Goal: Task Accomplishment & Management: Manage account settings

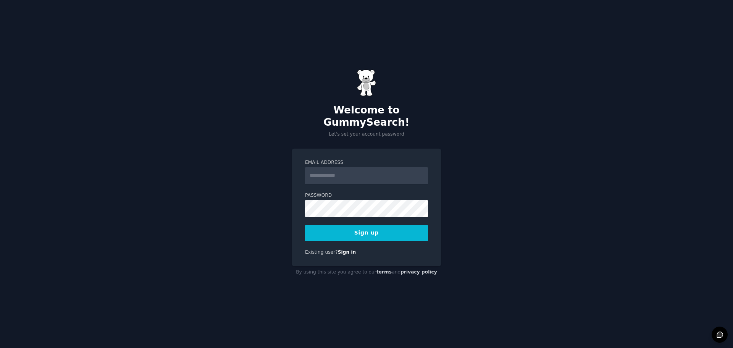
click at [368, 167] on input "Email Address" at bounding box center [366, 175] width 123 height 17
type input "**********"
click at [274, 213] on div "**********" at bounding box center [366, 174] width 733 height 348
click at [462, 202] on div "**********" at bounding box center [366, 174] width 733 height 348
click at [388, 229] on button "Sign up" at bounding box center [366, 233] width 123 height 16
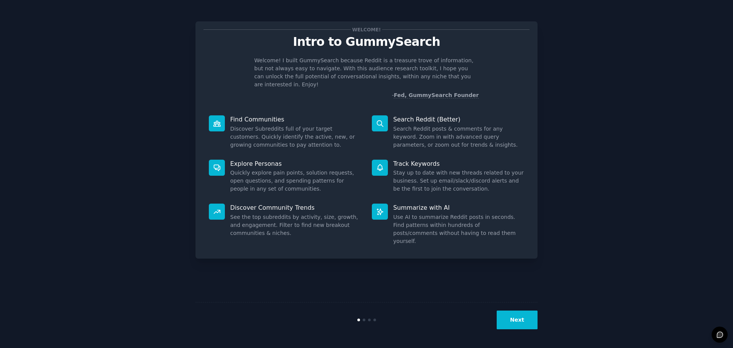
click at [519, 321] on button "Next" at bounding box center [517, 319] width 41 height 19
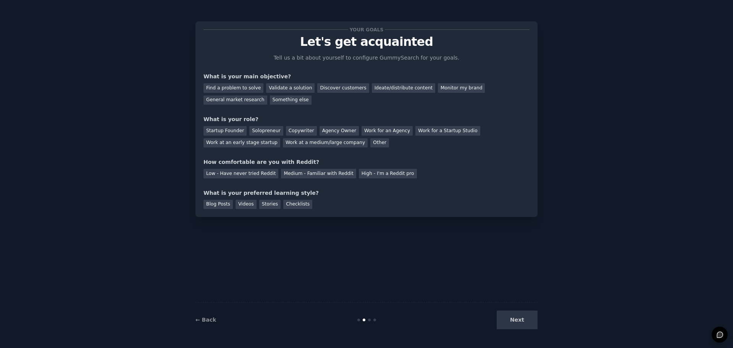
click at [522, 322] on div "Next" at bounding box center [480, 319] width 114 height 19
click at [286, 85] on div "Validate a solution" at bounding box center [290, 88] width 48 height 10
click at [340, 88] on div "Discover customers" at bounding box center [343, 88] width 52 height 10
click at [273, 88] on div "Validate a solution" at bounding box center [290, 88] width 48 height 10
click at [320, 92] on div "Discover customers" at bounding box center [343, 88] width 52 height 10
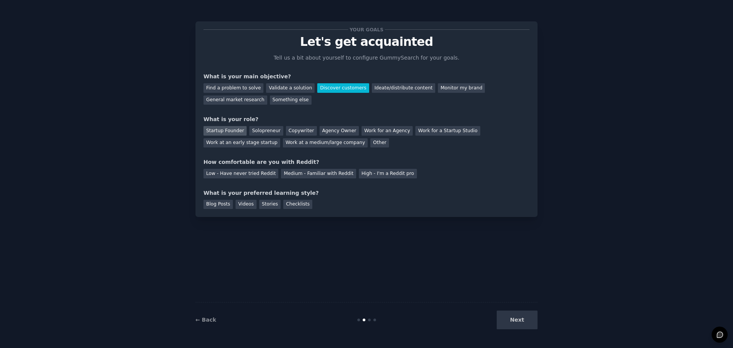
click at [217, 134] on div "Startup Founder" at bounding box center [225, 131] width 43 height 10
click at [249, 135] on div "Solopreneur" at bounding box center [266, 131] width 34 height 10
click at [222, 133] on div "Startup Founder" at bounding box center [225, 131] width 43 height 10
click at [302, 176] on div "Medium - Familiar with Reddit" at bounding box center [318, 174] width 75 height 10
click at [216, 204] on div "Blog Posts" at bounding box center [218, 205] width 29 height 10
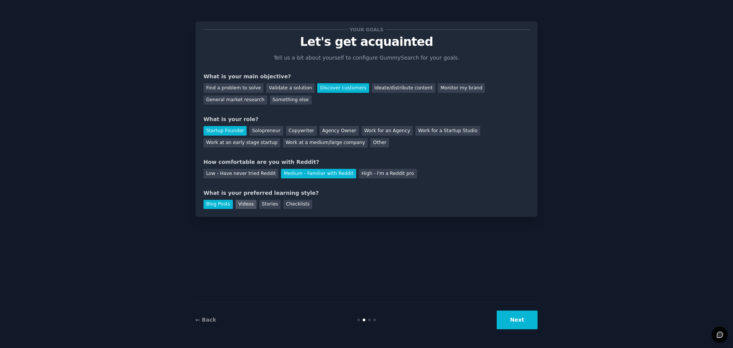
click at [239, 204] on div "Videos" at bounding box center [246, 205] width 21 height 10
click at [208, 205] on div "Blog Posts" at bounding box center [218, 205] width 29 height 10
click at [530, 323] on button "Next" at bounding box center [517, 319] width 41 height 19
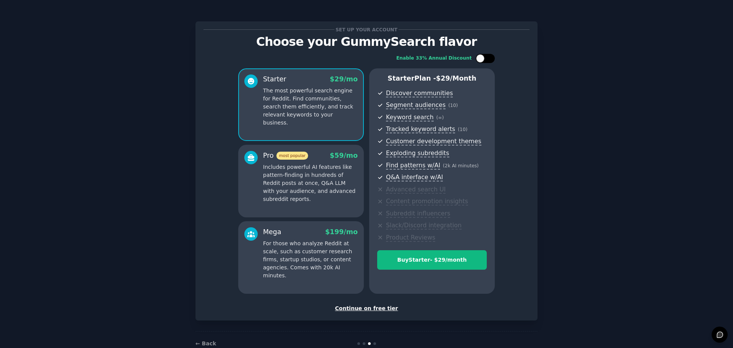
click at [483, 59] on div at bounding box center [480, 58] width 8 height 8
click at [483, 59] on div at bounding box center [481, 59] width 5 height 4
click at [483, 59] on div at bounding box center [480, 58] width 8 height 8
click at [483, 59] on div at bounding box center [481, 59] width 5 height 4
checkbox input "false"
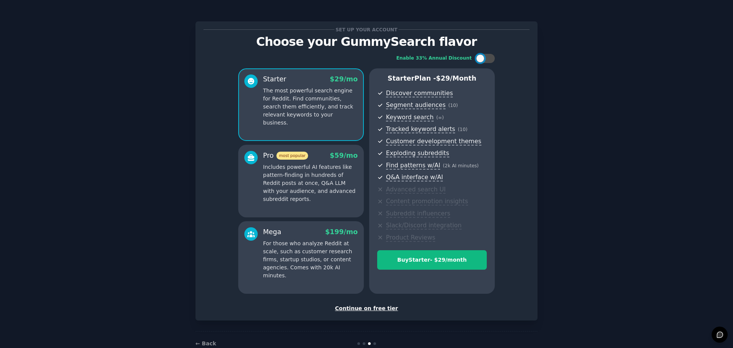
click at [368, 308] on div "Continue on free tier" at bounding box center [367, 308] width 326 height 8
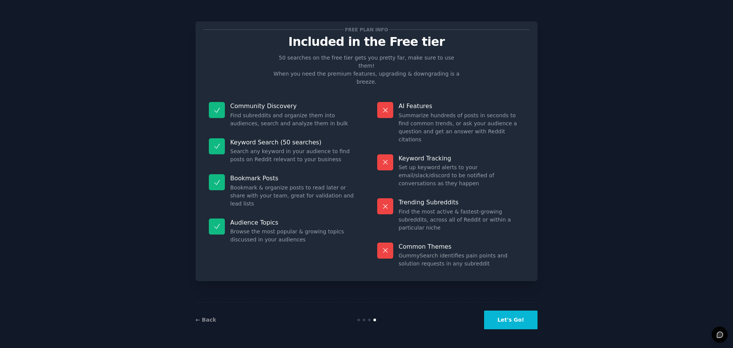
click at [526, 321] on button "Let's Go!" at bounding box center [510, 319] width 53 height 19
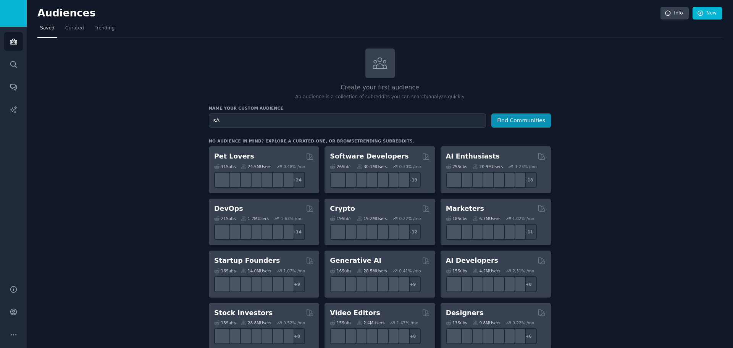
type input "s"
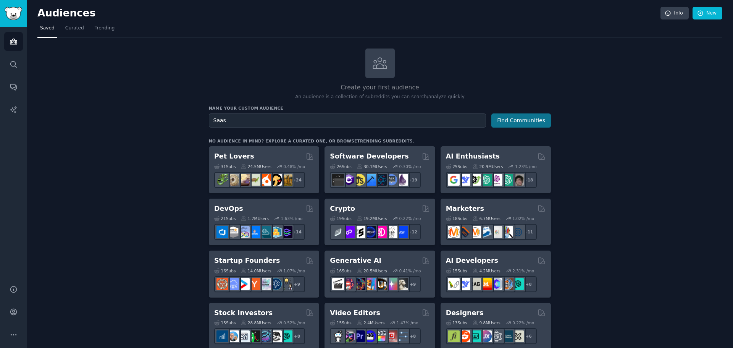
type input "Saas"
click at [532, 120] on button "Find Communities" at bounding box center [521, 120] width 60 height 14
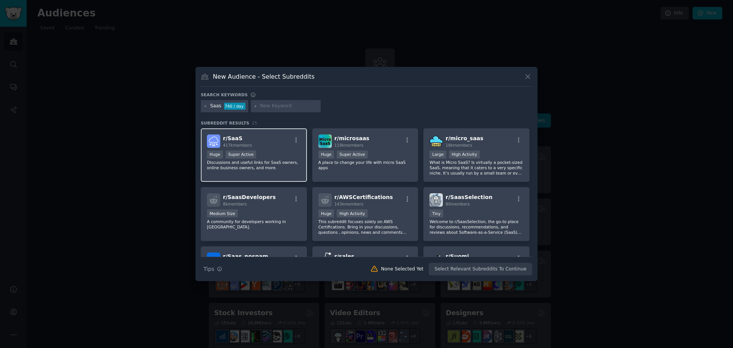
click at [281, 142] on div "r/ SaaS 417k members" at bounding box center [254, 140] width 94 height 13
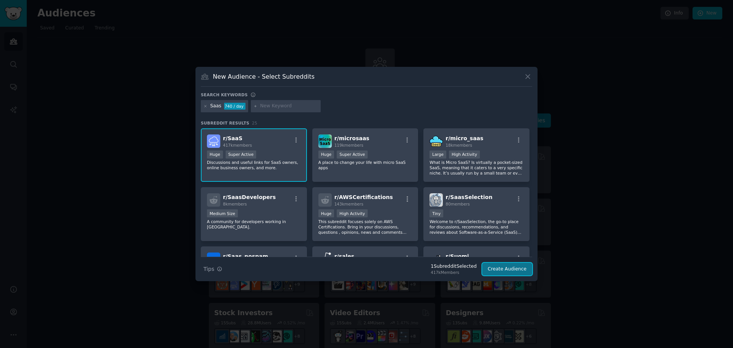
click at [509, 269] on button "Create Audience" at bounding box center [507, 269] width 50 height 13
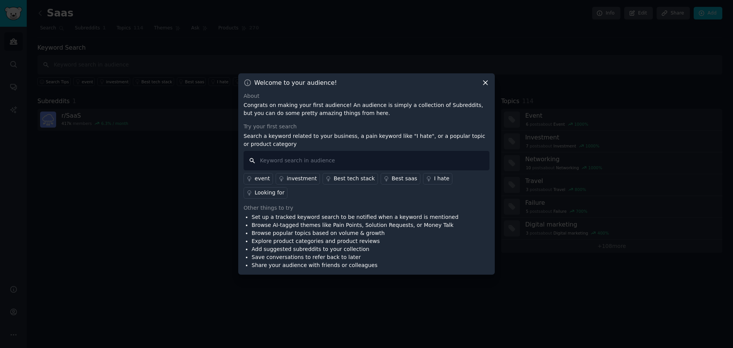
click at [372, 165] on input "text" at bounding box center [367, 160] width 246 height 19
click at [483, 85] on icon at bounding box center [485, 83] width 4 height 4
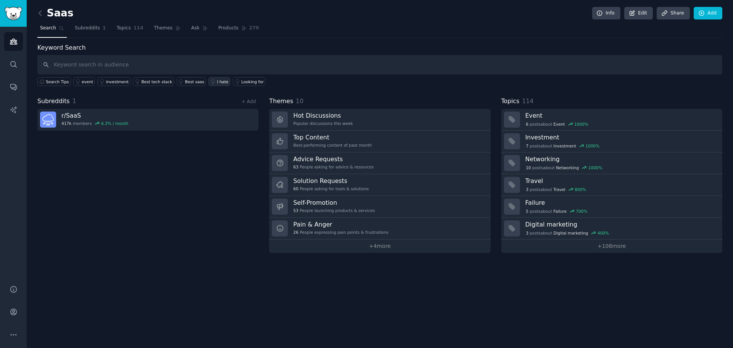
click at [217, 83] on div "I hate" at bounding box center [222, 81] width 11 height 5
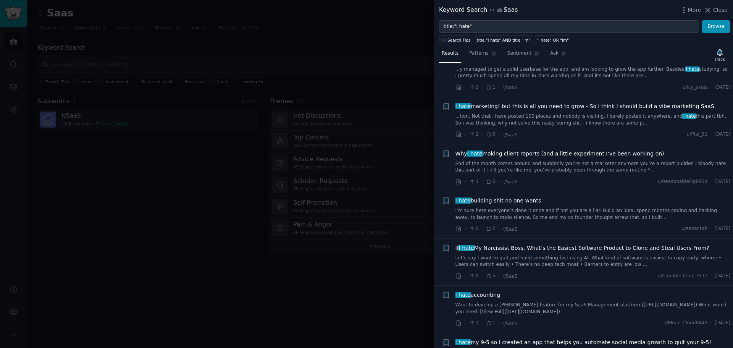
scroll to position [229, 0]
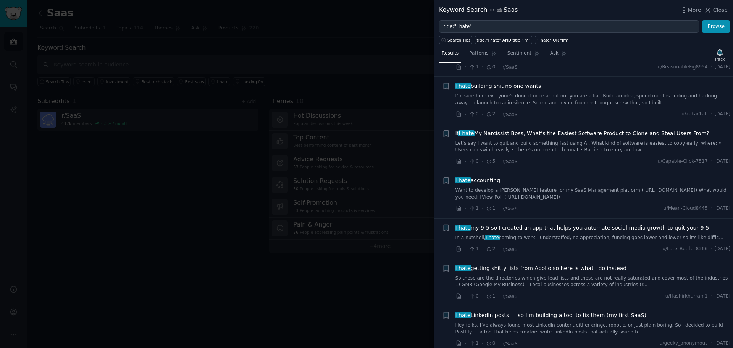
click at [365, 67] on div at bounding box center [366, 174] width 733 height 348
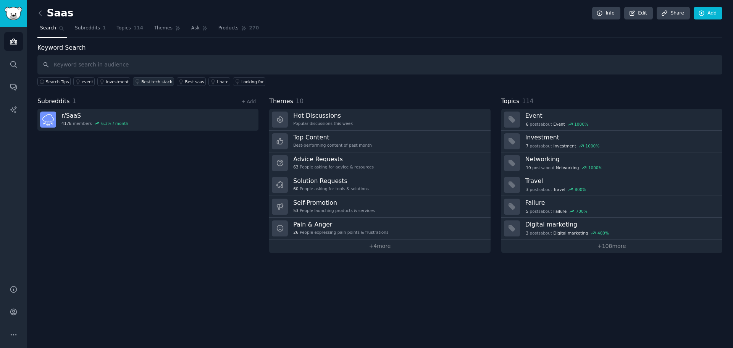
click at [141, 81] on div "Best tech stack" at bounding box center [156, 81] width 31 height 5
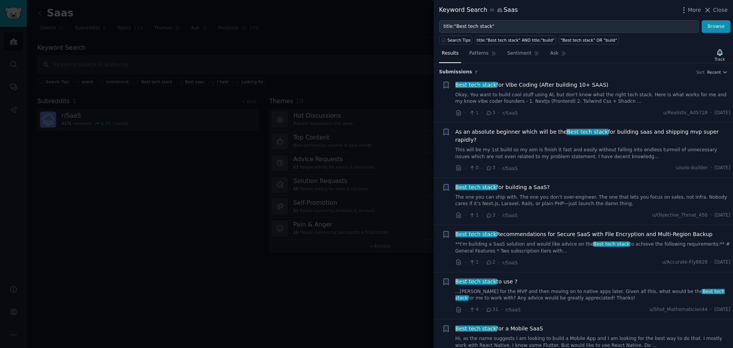
click at [519, 84] on span "Best tech stack for Vibe Coding (After building 10+ SAAS)" at bounding box center [532, 85] width 153 height 8
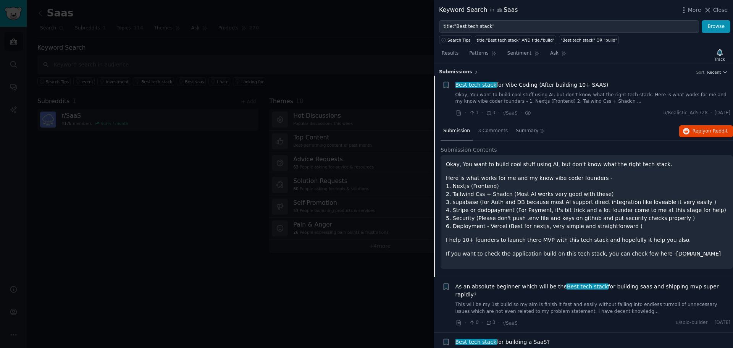
scroll to position [12, 0]
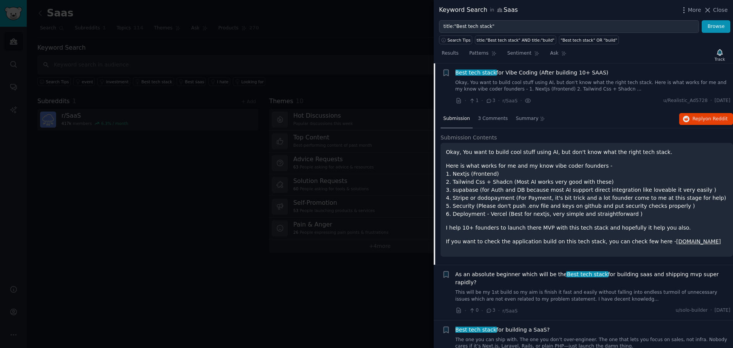
click at [517, 73] on span "Best tech stack for Vibe Coding (After building 10+ SAAS)" at bounding box center [532, 73] width 153 height 8
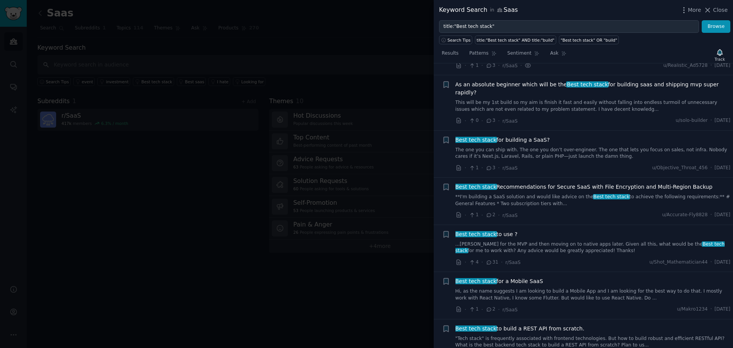
scroll to position [58, 0]
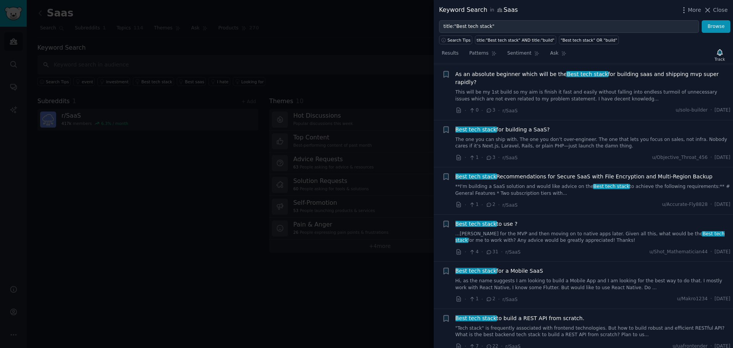
click at [237, 143] on div at bounding box center [366, 174] width 733 height 348
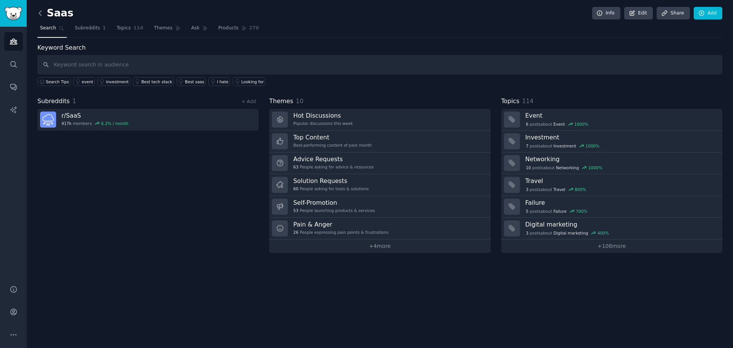
click at [41, 12] on icon at bounding box center [40, 13] width 8 height 8
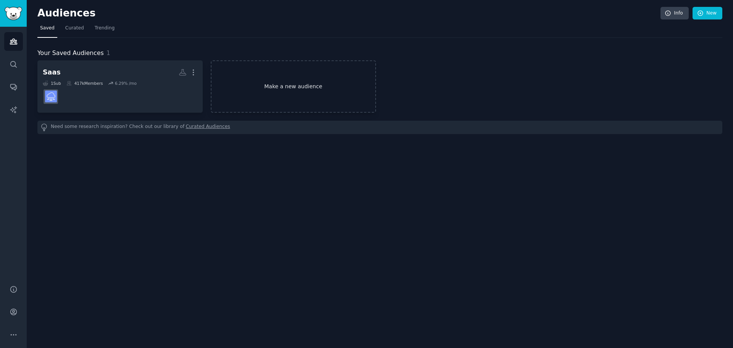
click at [309, 94] on link "Make a new audience" at bounding box center [293, 86] width 165 height 52
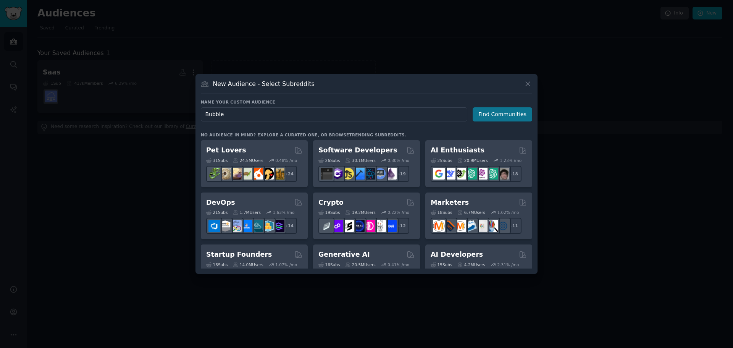
type input "Bubble"
click at [502, 110] on button "Find Communities" at bounding box center [503, 114] width 60 height 14
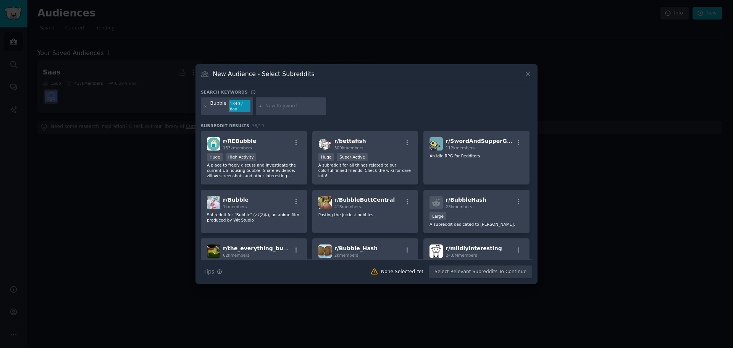
click at [225, 105] on div "Bubble" at bounding box center [218, 106] width 16 height 12
click at [366, 93] on div "Search keywords" at bounding box center [366, 93] width 331 height 8
click at [205, 105] on icon at bounding box center [206, 106] width 4 height 4
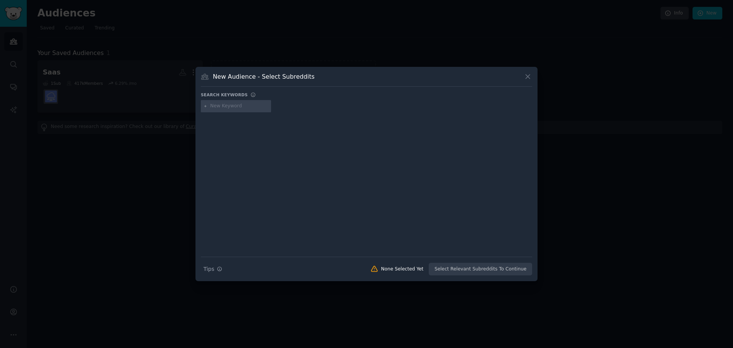
click at [223, 107] on input "text" at bounding box center [239, 106] width 58 height 7
type input "bubble io"
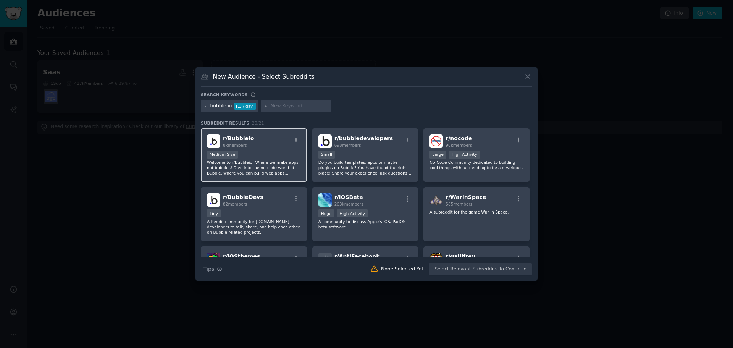
drag, startPoint x: 367, startPoint y: 176, endPoint x: 255, endPoint y: 170, distance: 111.6
click at [255, 170] on p "Welcome to r/Bubbleio! Where we make apps, not bubbles! Dive into the no-code w…" at bounding box center [254, 168] width 94 height 16
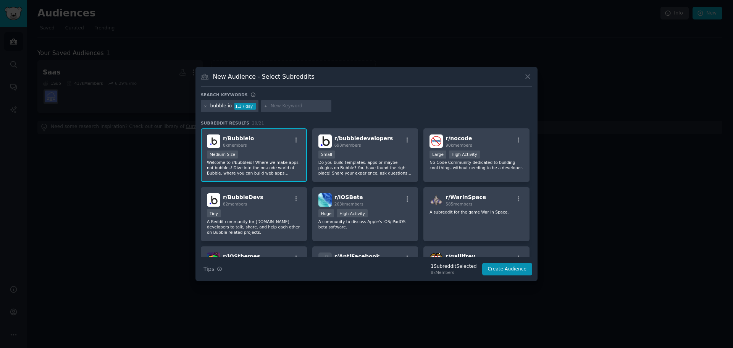
click at [283, 104] on input "text" at bounding box center [300, 106] width 58 height 7
type input "tatuagem"
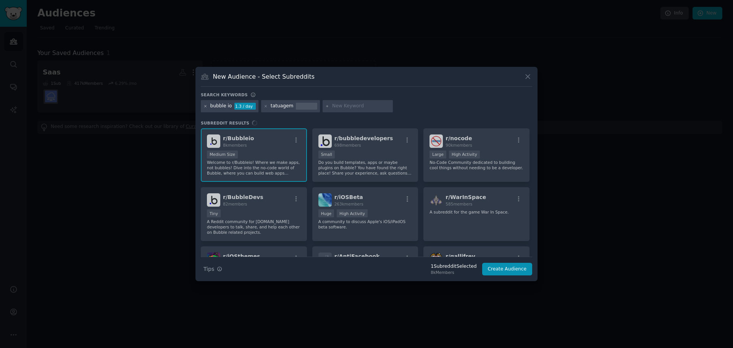
click at [204, 106] on icon at bounding box center [206, 106] width 4 height 4
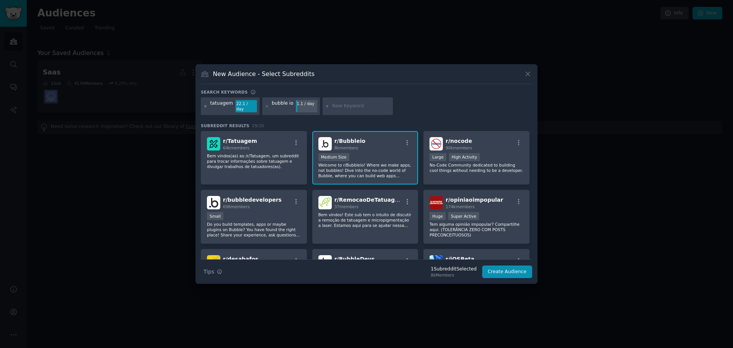
click at [206, 105] on icon at bounding box center [206, 106] width 4 height 4
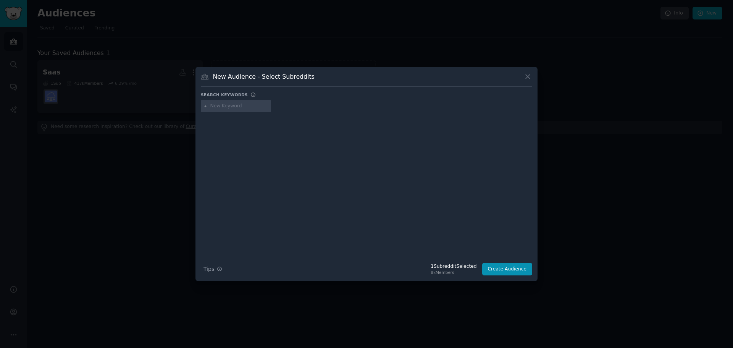
click at [228, 108] on input "text" at bounding box center [239, 106] width 58 height 7
type input "tatuagem"
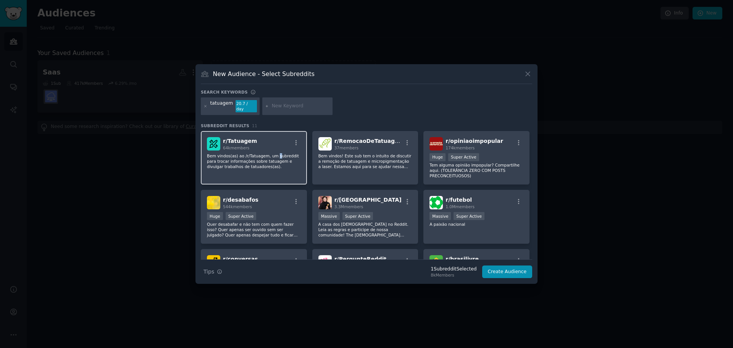
click at [272, 149] on div "r/ Tatuagem 64k members Bem vindos(as) ao /r/Tatuagem, um subreddit para trocar…" at bounding box center [254, 158] width 106 height 54
click at [295, 139] on icon "button" at bounding box center [296, 142] width 7 height 7
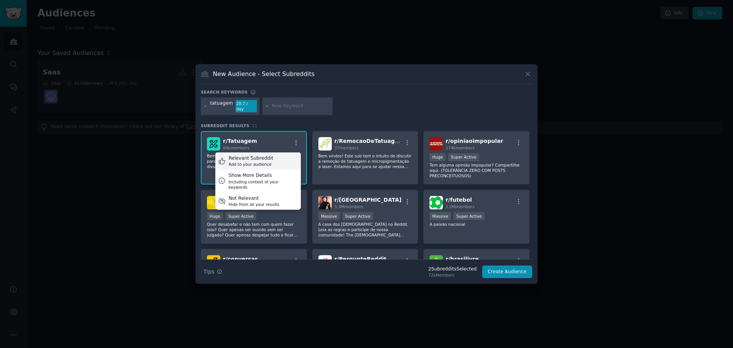
click at [279, 157] on div "Relevant Subreddit Add to your audience" at bounding box center [258, 161] width 86 height 18
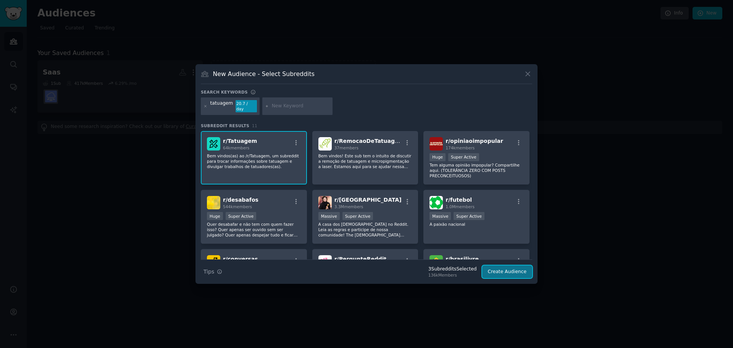
click at [494, 266] on button "Create Audience" at bounding box center [507, 271] width 50 height 13
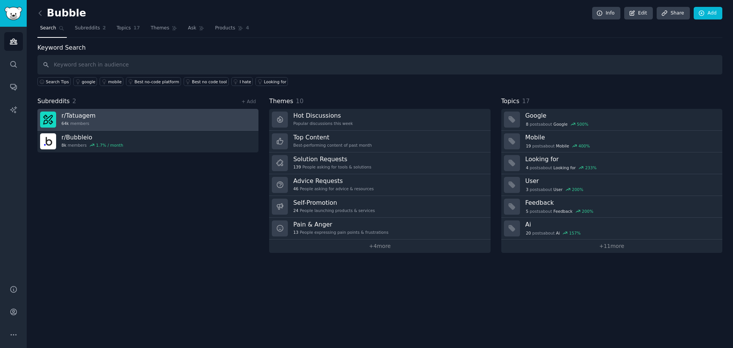
click at [213, 121] on link "r/ Tatuagem 64k members" at bounding box center [147, 120] width 221 height 22
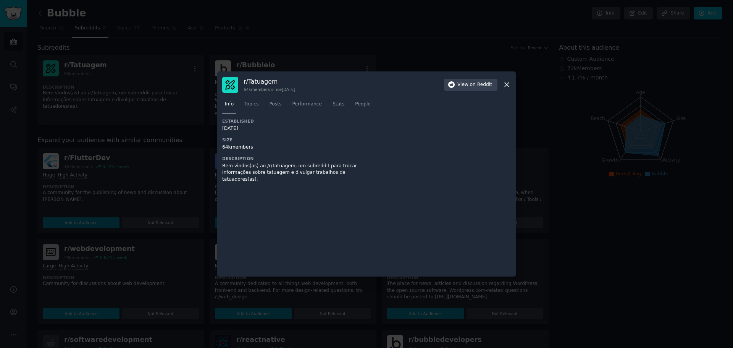
click at [509, 84] on icon at bounding box center [507, 85] width 8 height 8
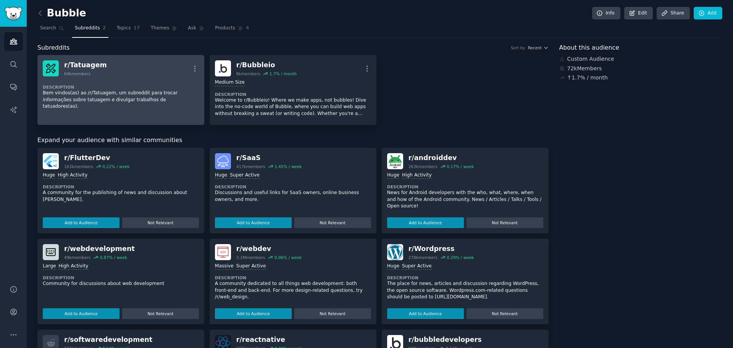
click at [158, 79] on div "Description Bem vindos(as) ao /r/Tatuagem, um subreddit para trocar informações…" at bounding box center [121, 94] width 156 height 36
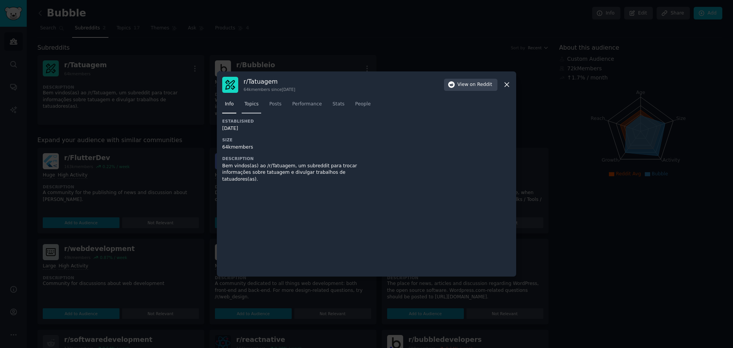
click at [251, 106] on span "Topics" at bounding box center [251, 104] width 14 height 7
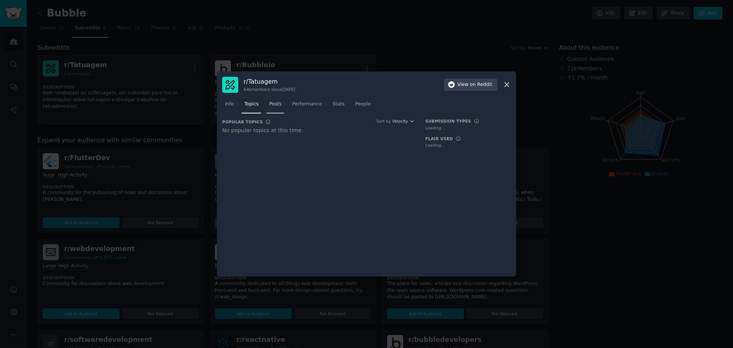
click at [275, 106] on span "Posts" at bounding box center [275, 104] width 12 height 7
click at [309, 105] on span "Performance" at bounding box center [307, 104] width 30 height 7
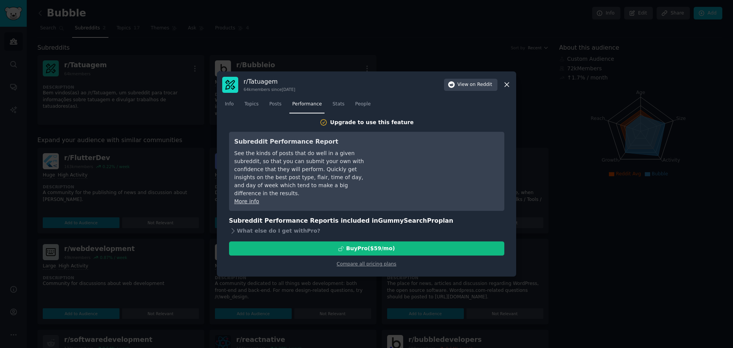
click at [512, 84] on div "r/ Tatuagem 64k members since [DATE] View on Reddit Info Topics Posts Performan…" at bounding box center [366, 173] width 299 height 205
click at [507, 85] on icon at bounding box center [507, 85] width 4 height 4
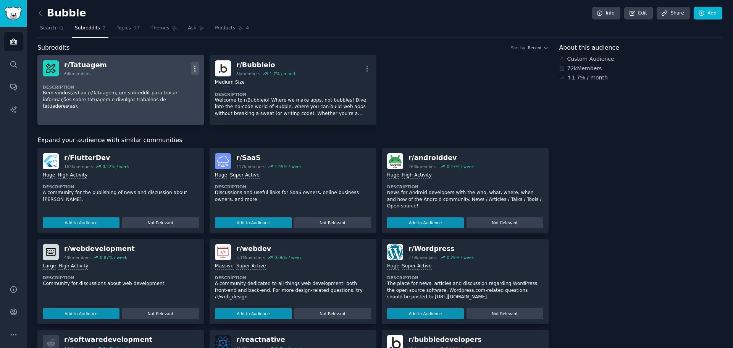
click at [191, 67] on icon "button" at bounding box center [195, 69] width 8 height 8
click at [174, 69] on link "View" at bounding box center [163, 71] width 45 height 16
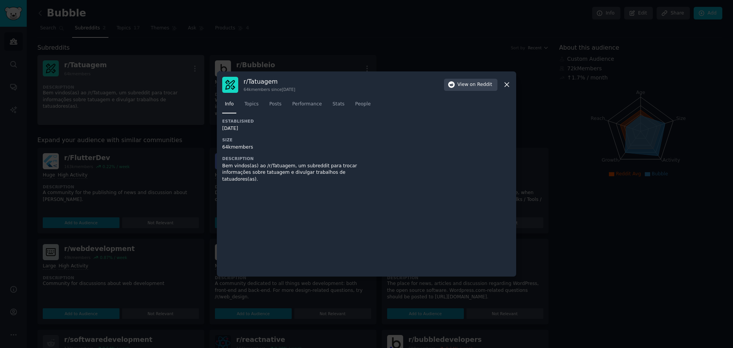
click at [509, 84] on icon at bounding box center [507, 85] width 8 height 8
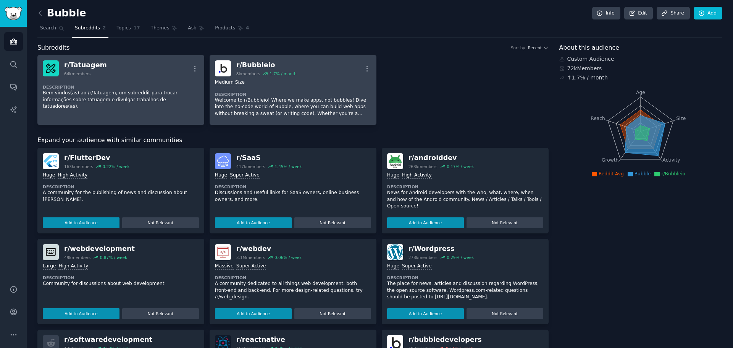
click at [315, 87] on div "Medium Size Description Welcome to r/Bubbleio! Where we make apps, not bubbles!…" at bounding box center [293, 97] width 156 height 43
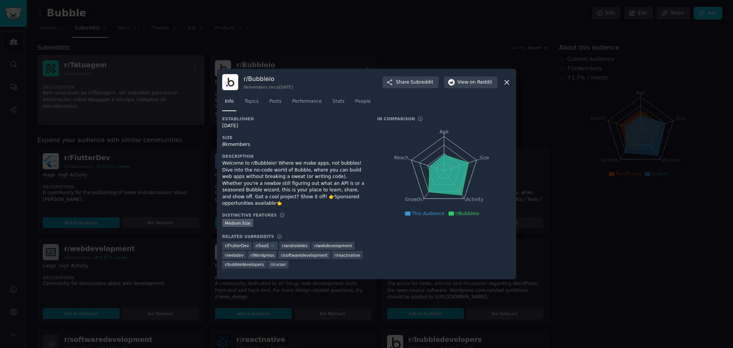
click at [507, 83] on icon at bounding box center [507, 82] width 8 height 8
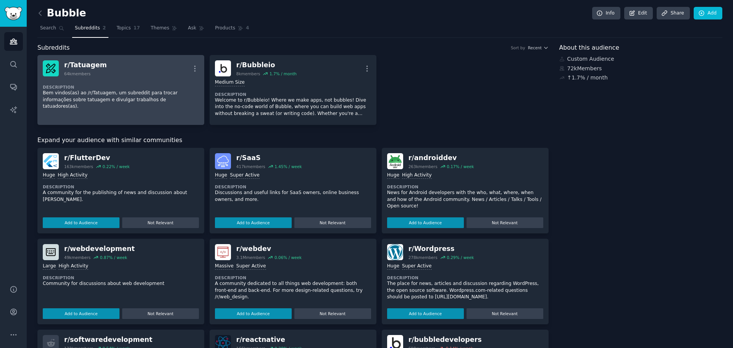
click at [142, 76] on div "r/ Tatuagem 64k members More" at bounding box center [121, 68] width 156 height 16
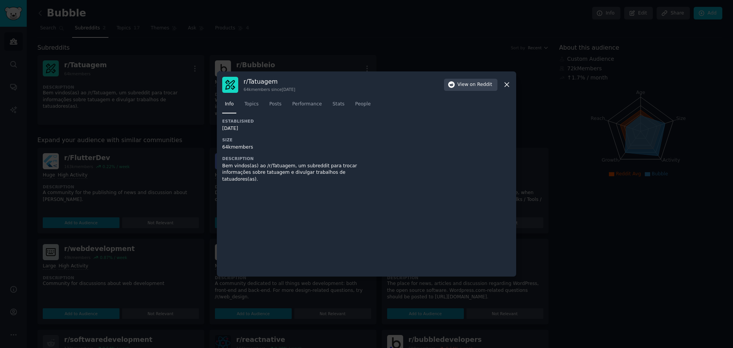
click at [509, 84] on icon at bounding box center [507, 85] width 8 height 8
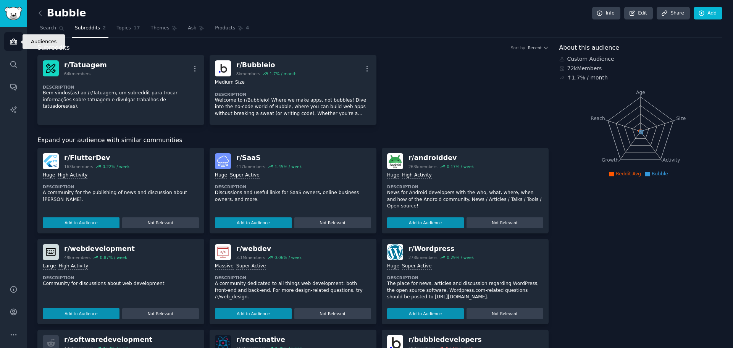
click at [19, 39] on link "Audiences" at bounding box center [13, 41] width 19 height 19
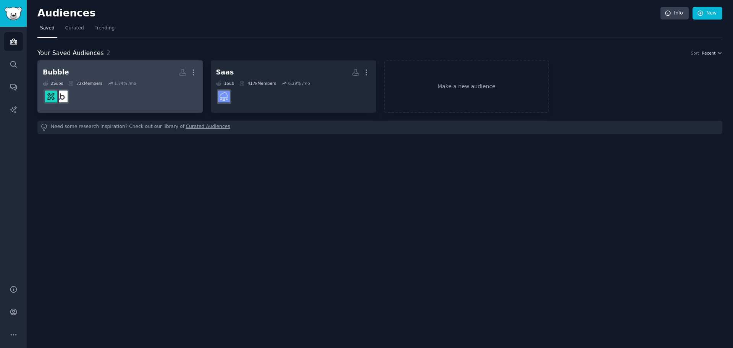
click at [129, 100] on dd at bounding box center [120, 96] width 155 height 21
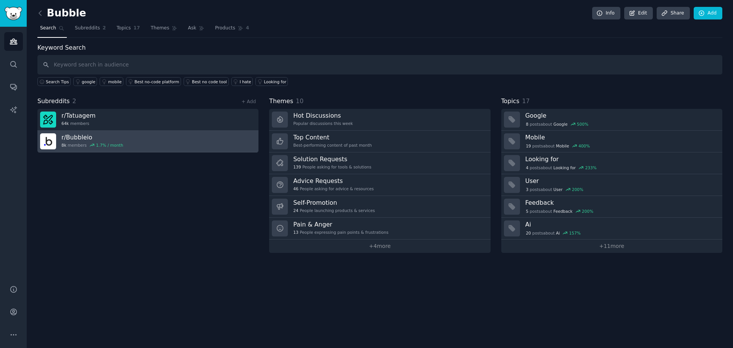
click at [142, 143] on link "r/ Bubbleio 8k members 1.7 % / month" at bounding box center [147, 142] width 221 height 22
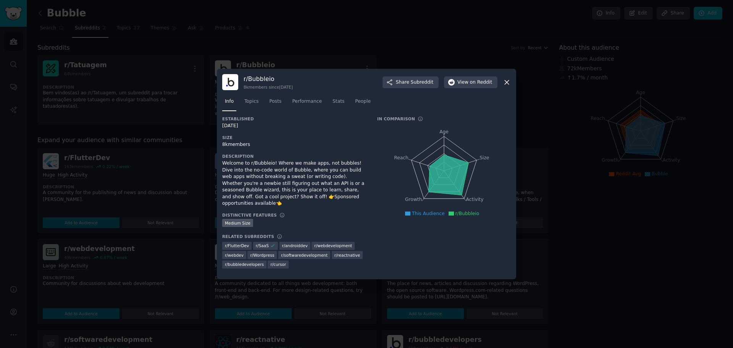
click at [509, 83] on icon at bounding box center [507, 82] width 8 height 8
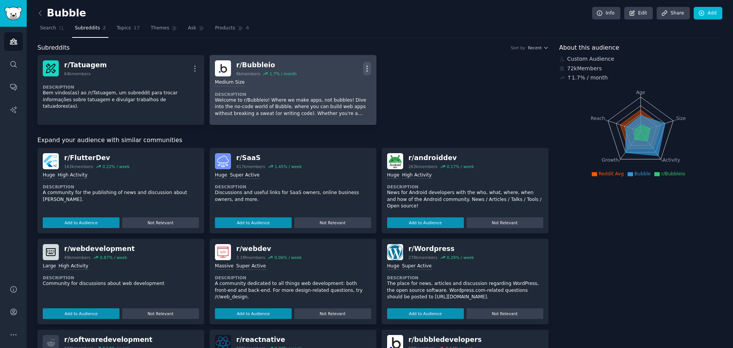
click at [363, 67] on icon "button" at bounding box center [367, 69] width 8 height 8
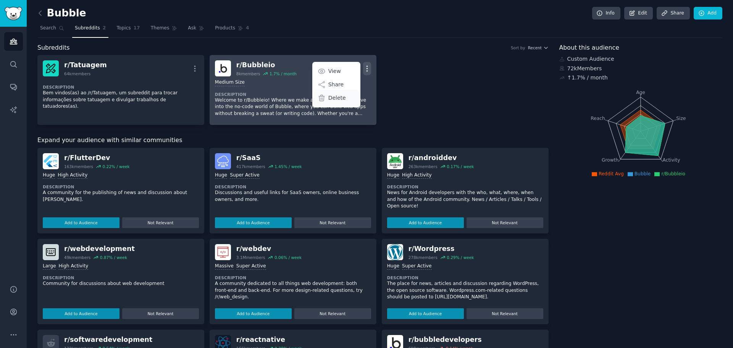
click at [342, 100] on p "Delete" at bounding box center [337, 98] width 18 height 8
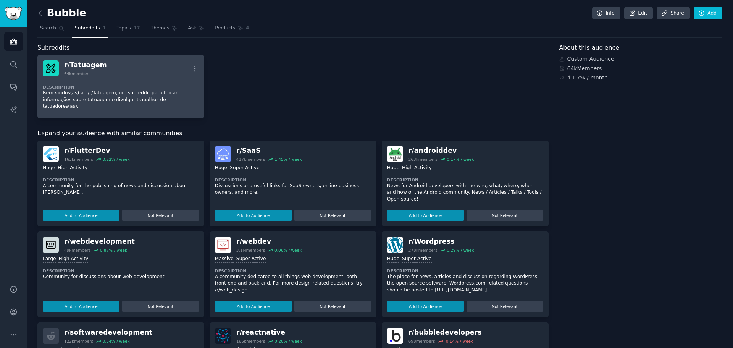
click at [137, 77] on div "Description Bem vindos(as) ao /r/Tatuagem, um subreddit para trocar informações…" at bounding box center [121, 94] width 156 height 36
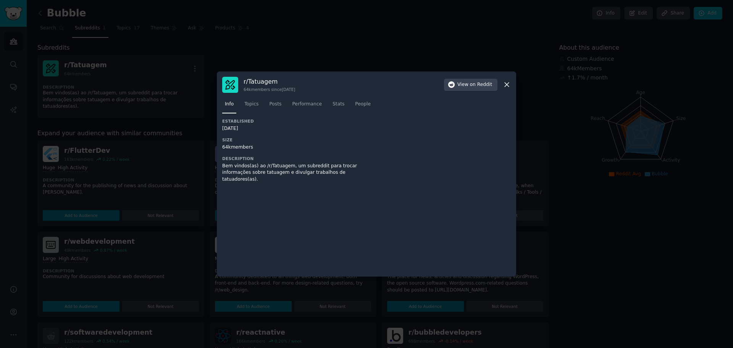
click at [504, 83] on icon at bounding box center [507, 85] width 8 height 8
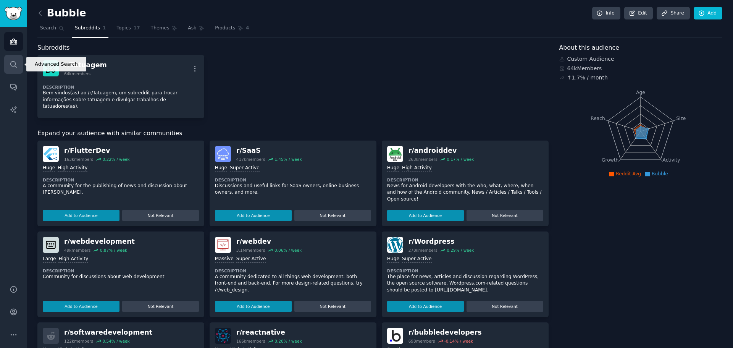
click at [9, 66] on link "Search" at bounding box center [13, 64] width 19 height 19
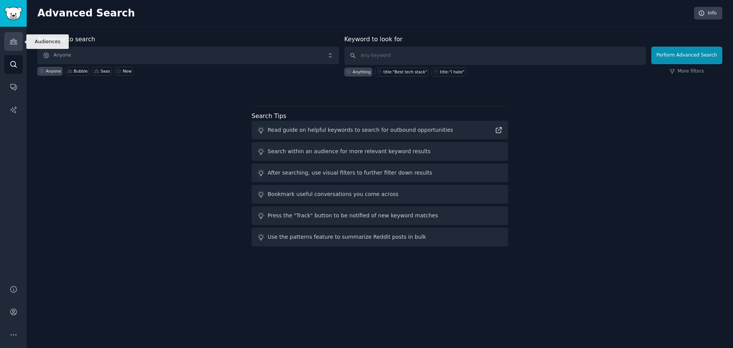
click at [15, 39] on icon "Sidebar" at bounding box center [14, 41] width 8 height 8
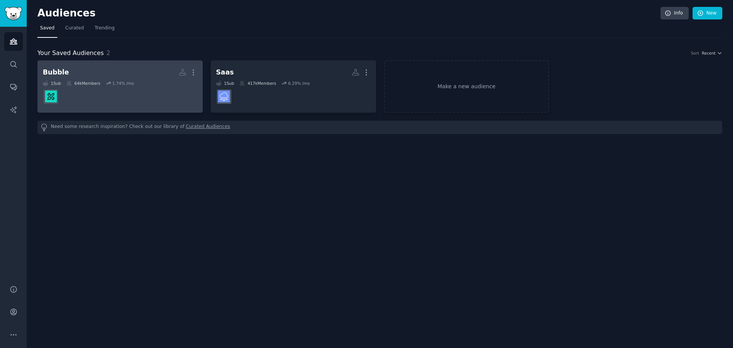
click at [129, 100] on dd at bounding box center [120, 96] width 155 height 21
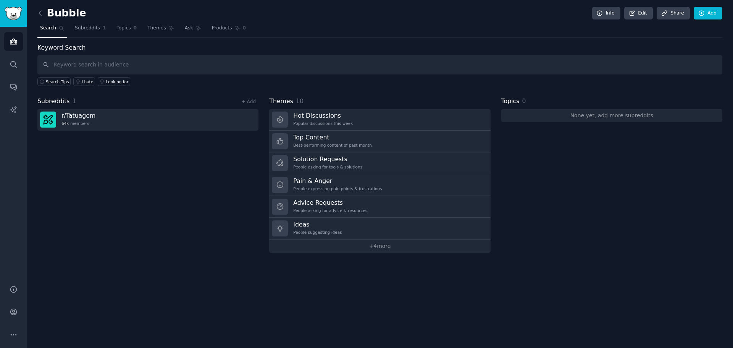
click at [63, 12] on h2 "Bubble" at bounding box center [61, 13] width 49 height 12
click at [643, 11] on link "Edit" at bounding box center [638, 13] width 29 height 13
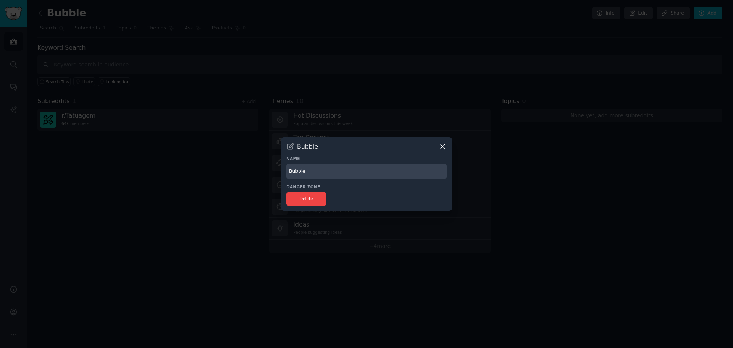
click at [338, 176] on input "Bubble" at bounding box center [366, 171] width 160 height 15
click at [338, 175] on input "Bubble" at bounding box center [366, 171] width 160 height 15
type input "Tattoo"
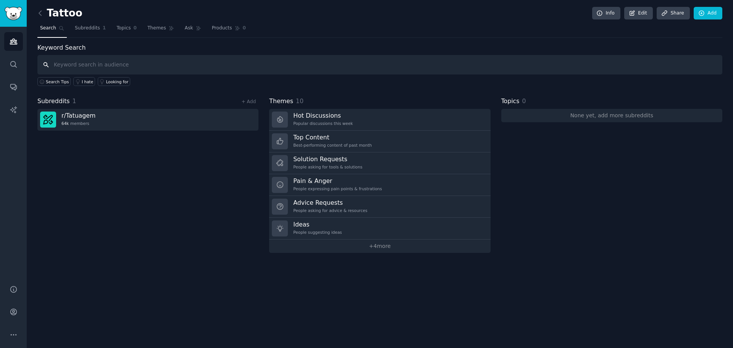
click at [121, 69] on input "text" at bounding box center [379, 64] width 685 height 19
type input "gestão"
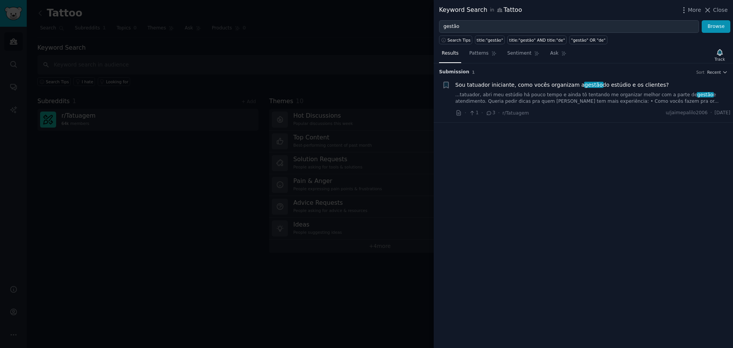
click at [583, 94] on link "...tatuador, abri meu estúdio há pouco tempo e ainda tô tentando me organizar m…" at bounding box center [593, 98] width 275 height 13
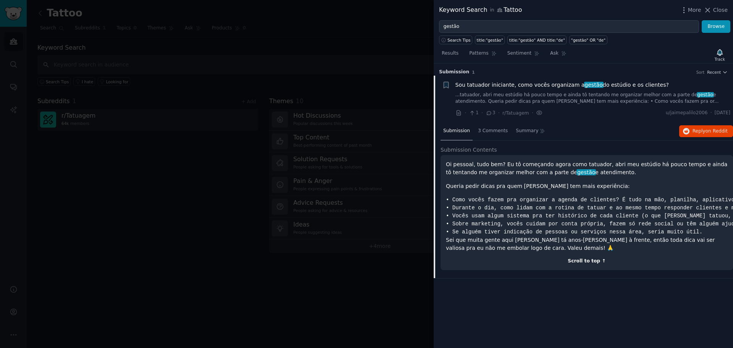
click at [595, 259] on div "Scroll to top ↑" at bounding box center [587, 261] width 282 height 7
click at [487, 113] on icon at bounding box center [489, 112] width 7 height 5
click at [722, 72] on icon "button" at bounding box center [724, 71] width 5 height 5
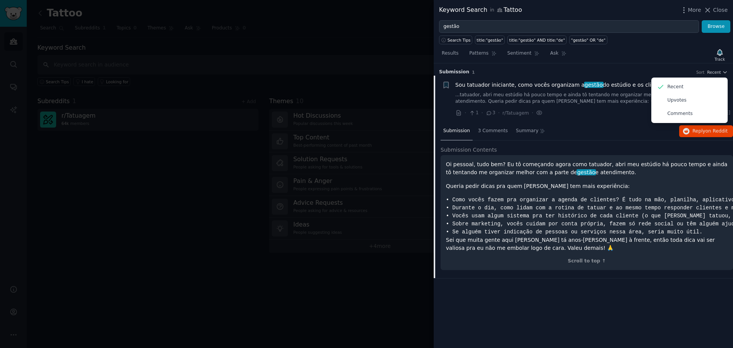
click at [628, 59] on div "Results Patterns Sentiment Ask Track" at bounding box center [583, 55] width 299 height 16
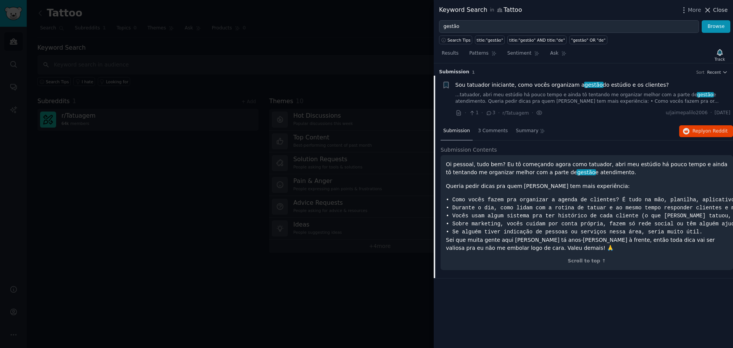
click at [709, 9] on icon at bounding box center [708, 10] width 4 height 4
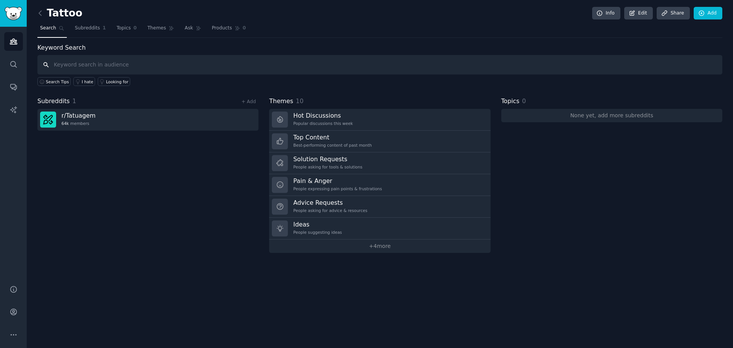
click at [118, 68] on input "text" at bounding box center [379, 64] width 685 height 19
type input "gestão"
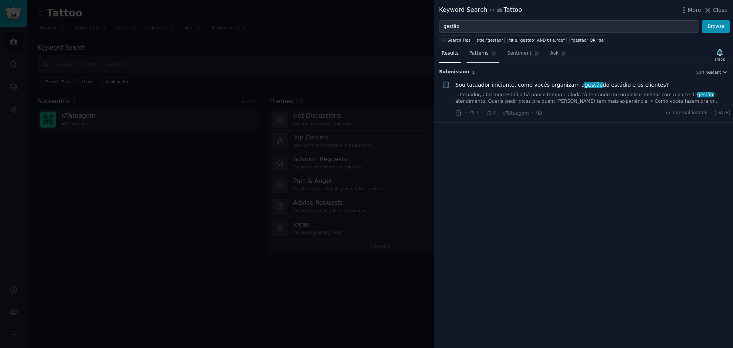
click at [474, 54] on span "Patterns" at bounding box center [478, 53] width 19 height 7
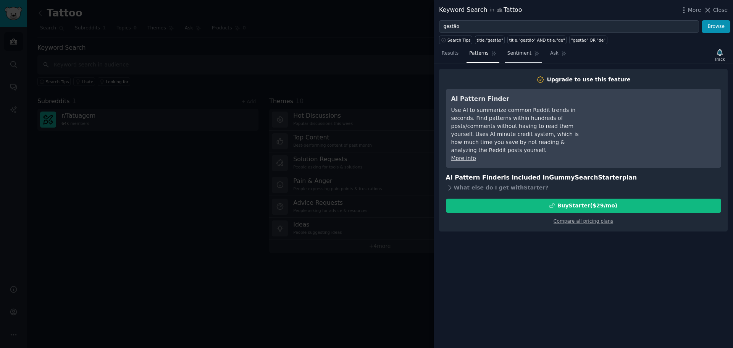
click at [516, 55] on span "Sentiment" at bounding box center [519, 53] width 24 height 7
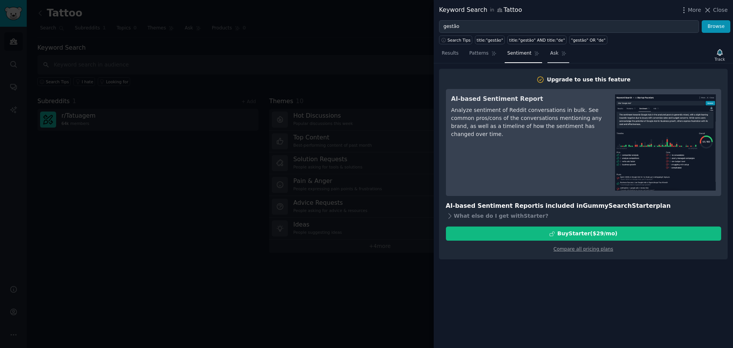
click at [548, 57] on link "Ask" at bounding box center [559, 55] width 22 height 16
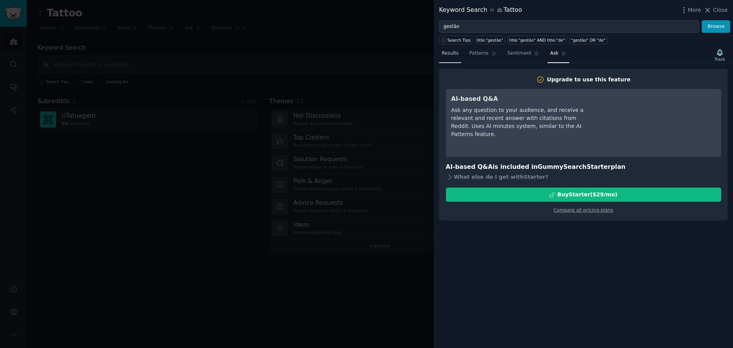
click at [443, 54] on span "Results" at bounding box center [450, 53] width 17 height 7
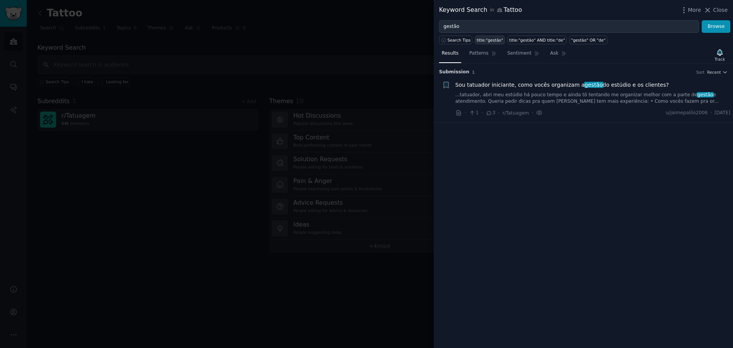
click at [491, 40] on div "title:"gestão"" at bounding box center [490, 39] width 26 height 5
type input "title:"gestão""
click at [448, 39] on span "Search Tips" at bounding box center [459, 39] width 23 height 5
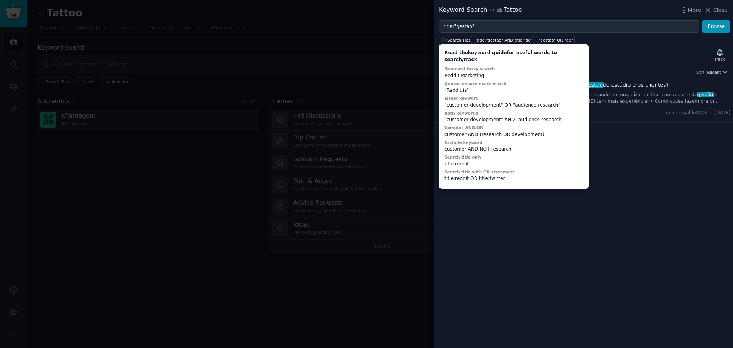
click at [619, 150] on div "Submission 1 Sort Recent + Sou tatuador iniciante, como vocês organizam a gestã…" at bounding box center [583, 205] width 299 height 284
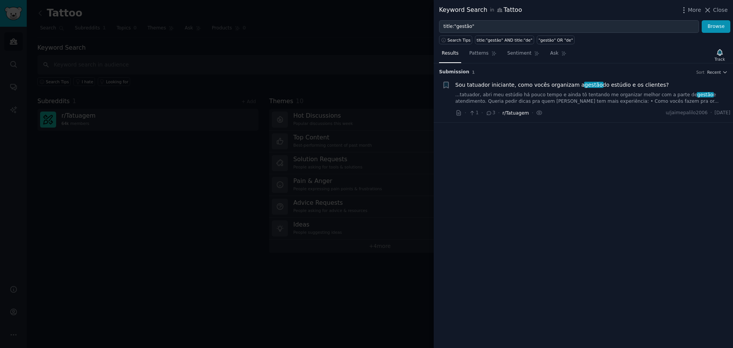
click at [514, 115] on span "r/Tatuagem" at bounding box center [516, 112] width 26 height 5
click at [595, 76] on li "+ Sou tatuador iniciante, como vocês organizam a gestão do estúdio e os cliente…" at bounding box center [583, 99] width 299 height 47
click at [724, 71] on icon "button" at bounding box center [724, 71] width 5 height 5
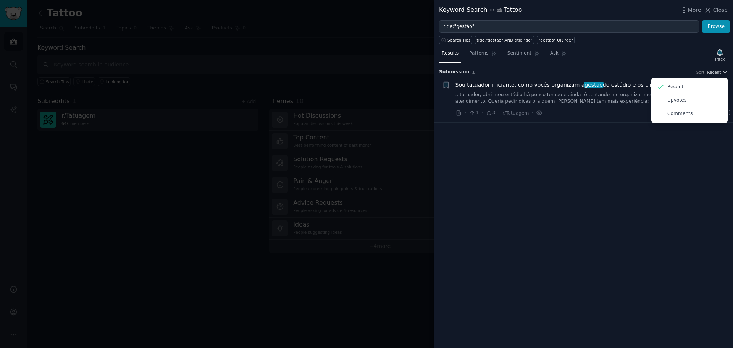
click at [475, 84] on span "Sou tatuador iniciante, como vocês organizam a gestão do estúdio e os clientes?" at bounding box center [562, 85] width 213 height 8
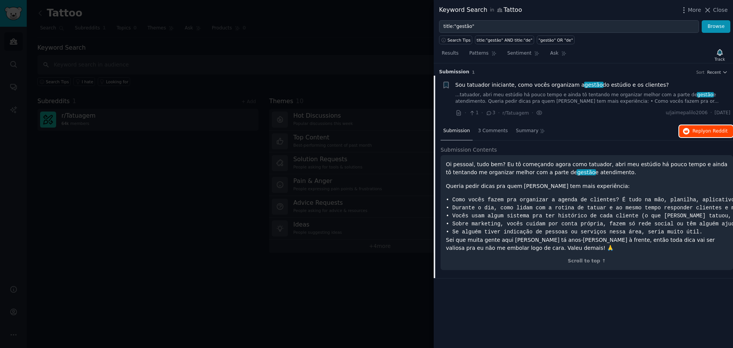
click at [707, 127] on button "Reply on Reddit" at bounding box center [706, 131] width 54 height 12
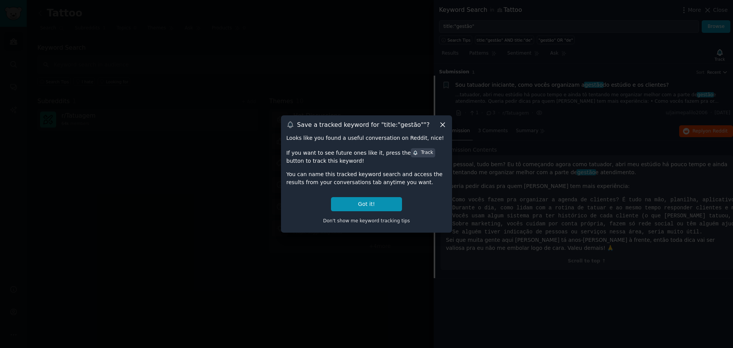
click at [443, 126] on icon at bounding box center [443, 125] width 8 height 8
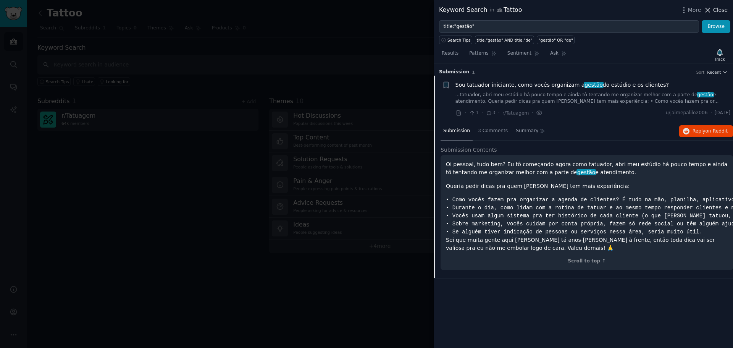
click at [723, 11] on span "Close" at bounding box center [720, 10] width 15 height 8
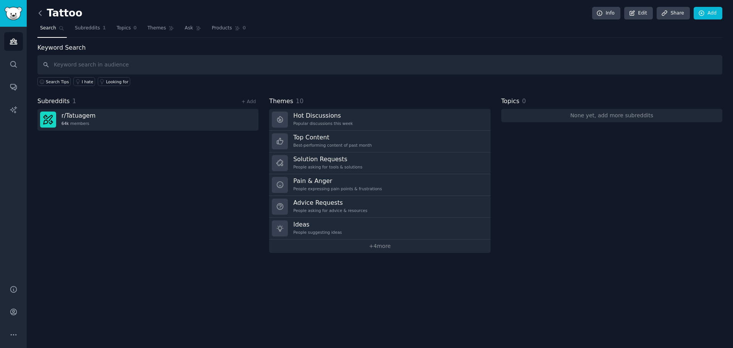
click at [42, 10] on icon at bounding box center [40, 13] width 8 height 8
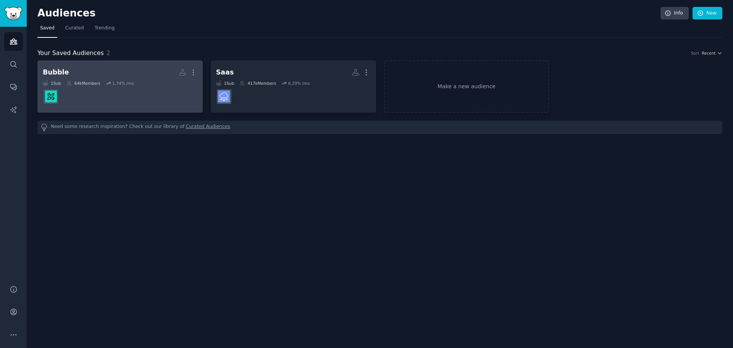
click at [136, 109] on link "Bubble More 1 Sub 64k Members 1.74 % /mo" at bounding box center [119, 86] width 165 height 52
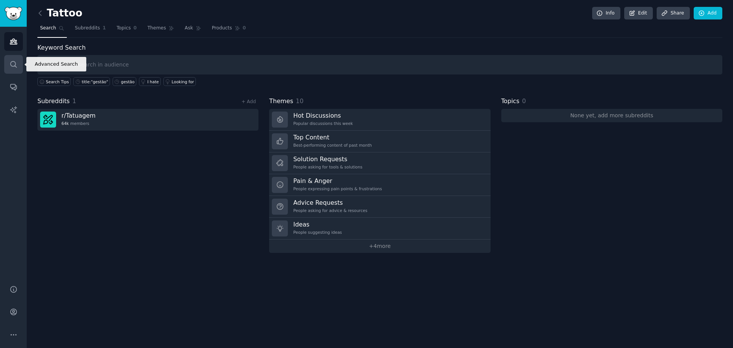
click at [14, 64] on icon "Sidebar" at bounding box center [14, 64] width 8 height 8
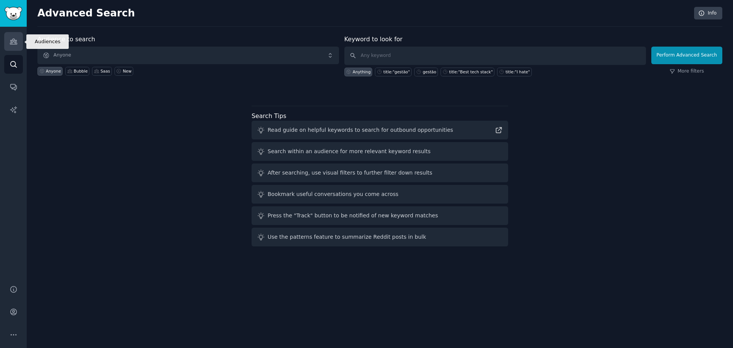
click at [10, 38] on icon "Sidebar" at bounding box center [14, 41] width 8 height 8
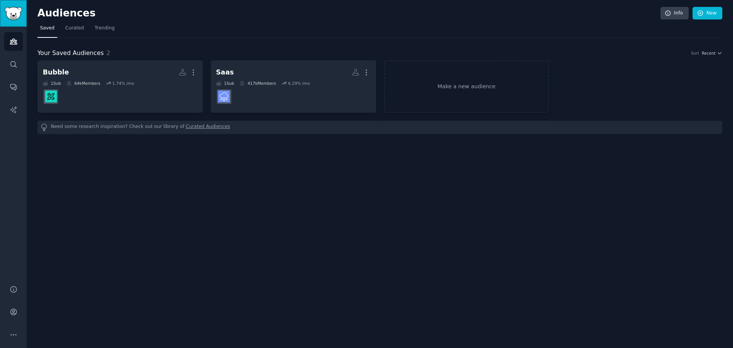
click at [15, 19] on img "Sidebar" at bounding box center [14, 13] width 18 height 13
